Goal: Task Accomplishment & Management: Complete application form

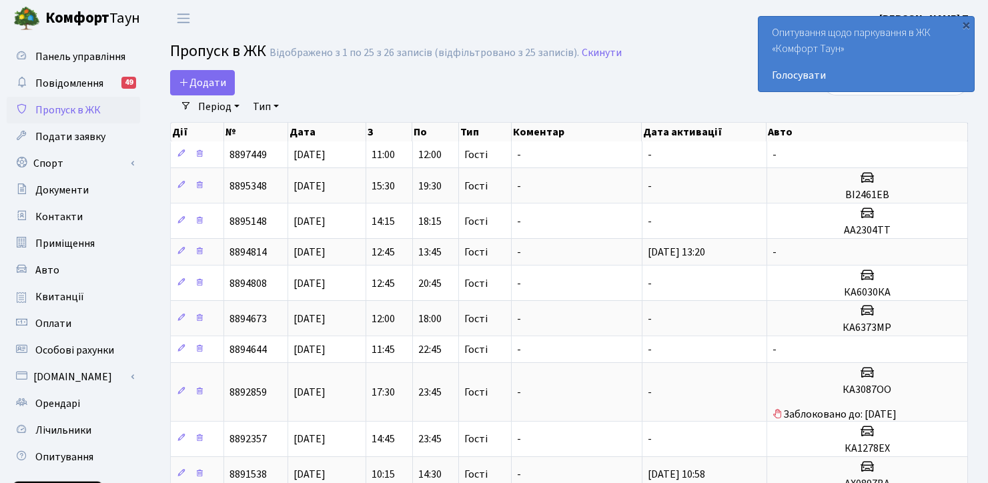
select select "25"
click at [201, 84] on span "Додати" at bounding box center [202, 82] width 47 height 15
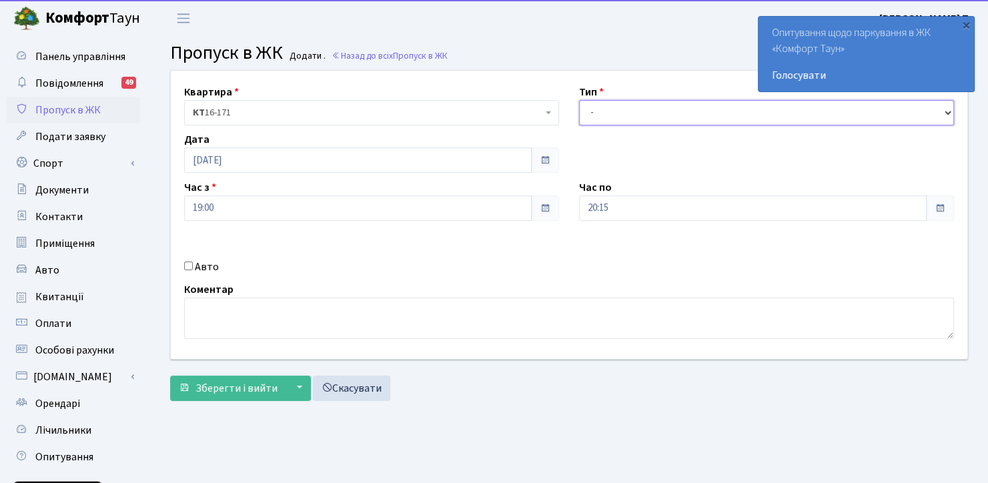
drag, startPoint x: 0, startPoint y: 0, endPoint x: 621, endPoint y: 116, distance: 632.1
click at [621, 116] on select "- Доставка Таксі Гості Сервіс" at bounding box center [766, 112] width 375 height 25
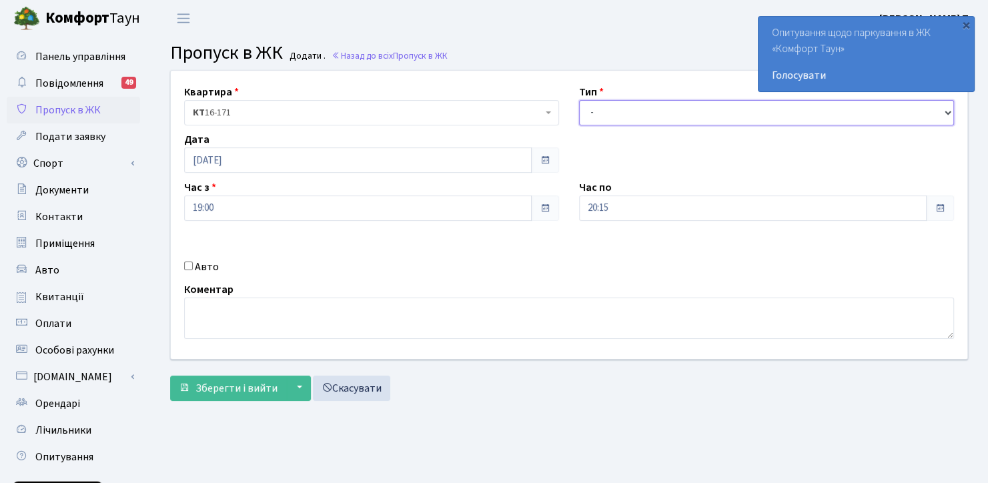
select select "3"
click at [579, 100] on select "- Доставка Таксі Гості Сервіс" at bounding box center [766, 112] width 375 height 25
click at [605, 216] on input "20:15" at bounding box center [753, 208] width 348 height 25
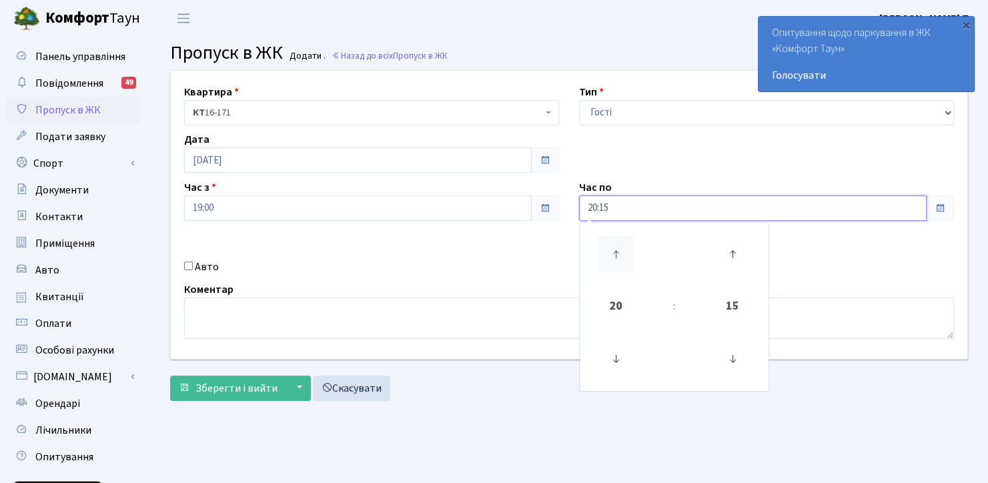
click at [604, 248] on icon at bounding box center [616, 254] width 36 height 36
drag, startPoint x: 604, startPoint y: 248, endPoint x: 601, endPoint y: 255, distance: 8.1
click at [606, 248] on icon at bounding box center [616, 254] width 36 height 36
type input "22:15"
drag, startPoint x: 419, startPoint y: 274, endPoint x: 322, endPoint y: 270, distance: 97.5
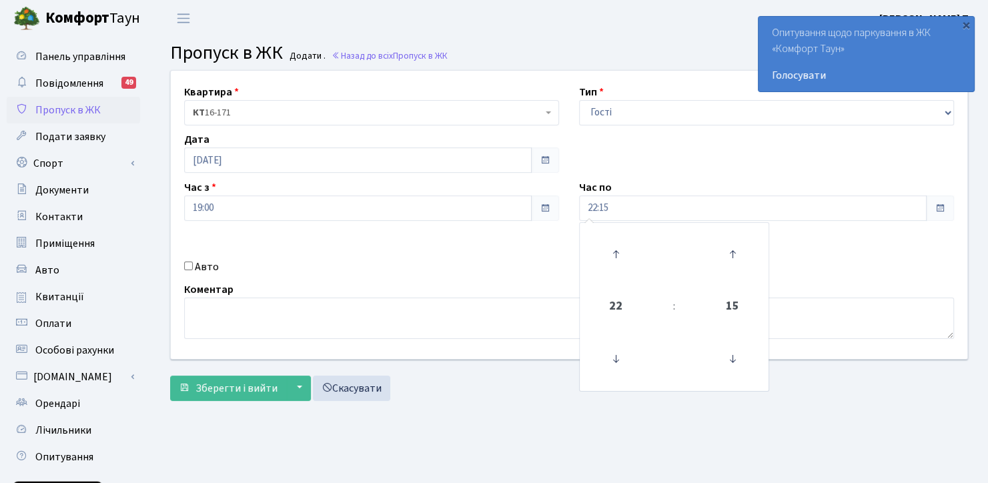
click at [416, 272] on div "Авто" at bounding box center [371, 267] width 395 height 16
click at [198, 264] on label "Авто" at bounding box center [207, 267] width 24 height 16
click at [193, 264] on input "Авто" at bounding box center [188, 266] width 9 height 9
checkbox input "true"
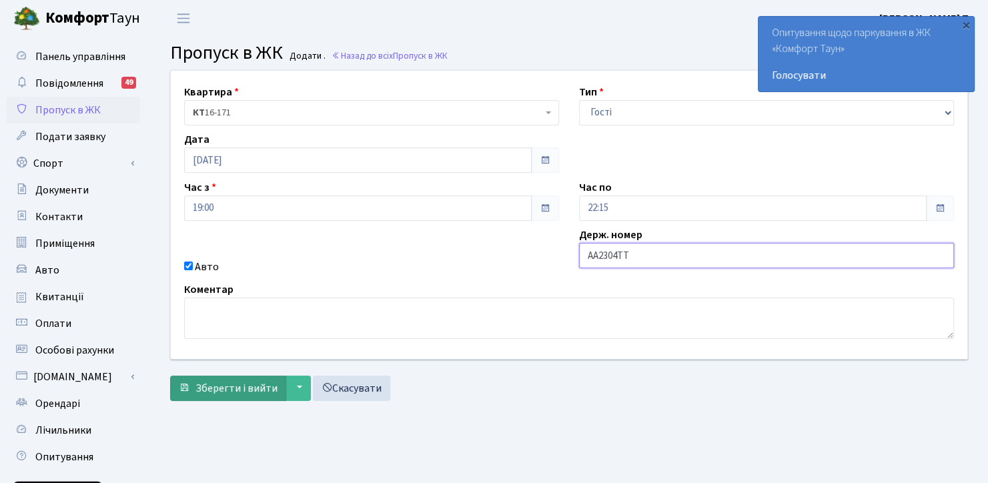
type input "АА2304ТТ"
click at [229, 386] on span "Зберегти і вийти" at bounding box center [237, 388] width 82 height 15
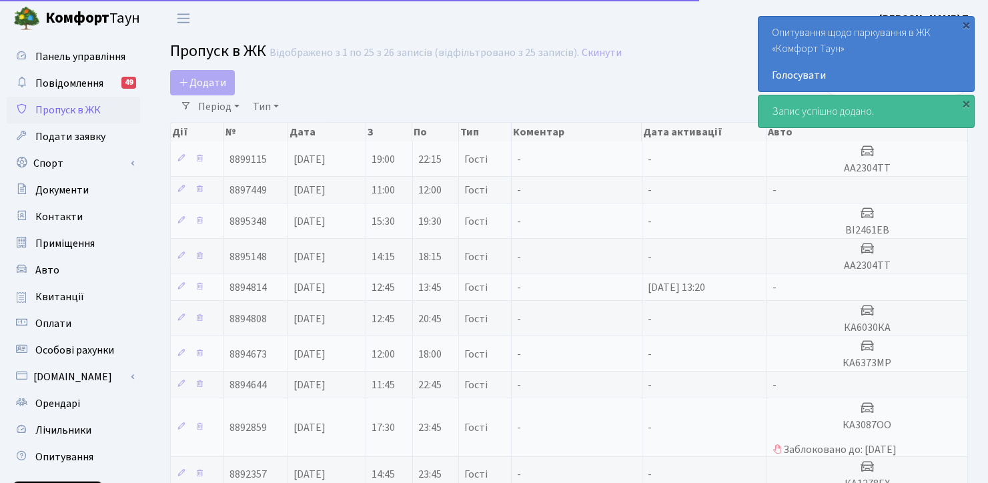
select select "25"
